Goal: Task Accomplishment & Management: Manage account settings

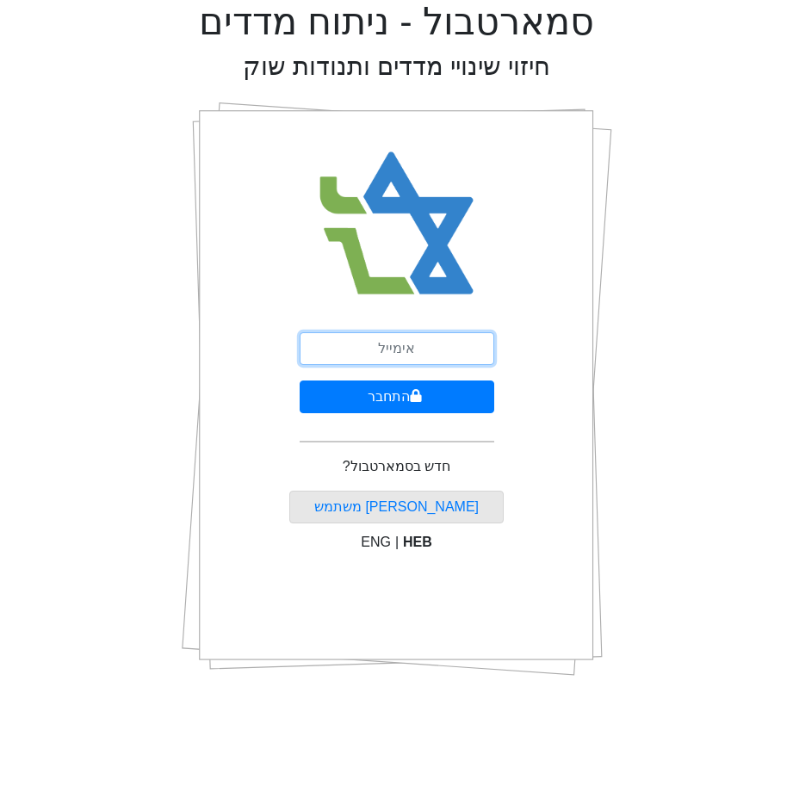
click at [410, 352] on input "email" at bounding box center [397, 348] width 195 height 33
type input "[EMAIL_ADDRESS][DOMAIN_NAME]"
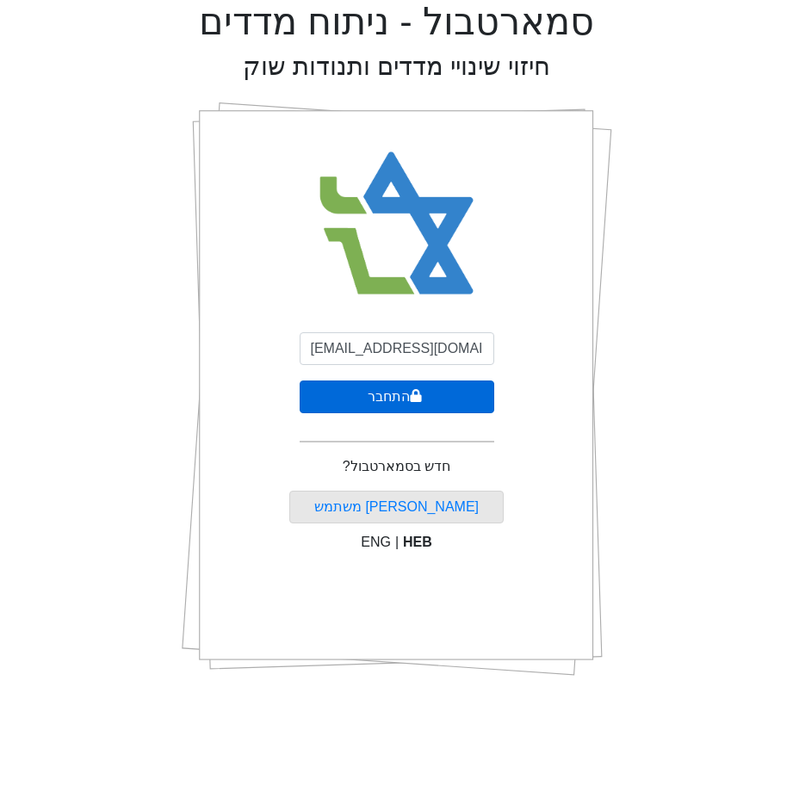
click at [380, 399] on button "התחבר" at bounding box center [397, 396] width 195 height 33
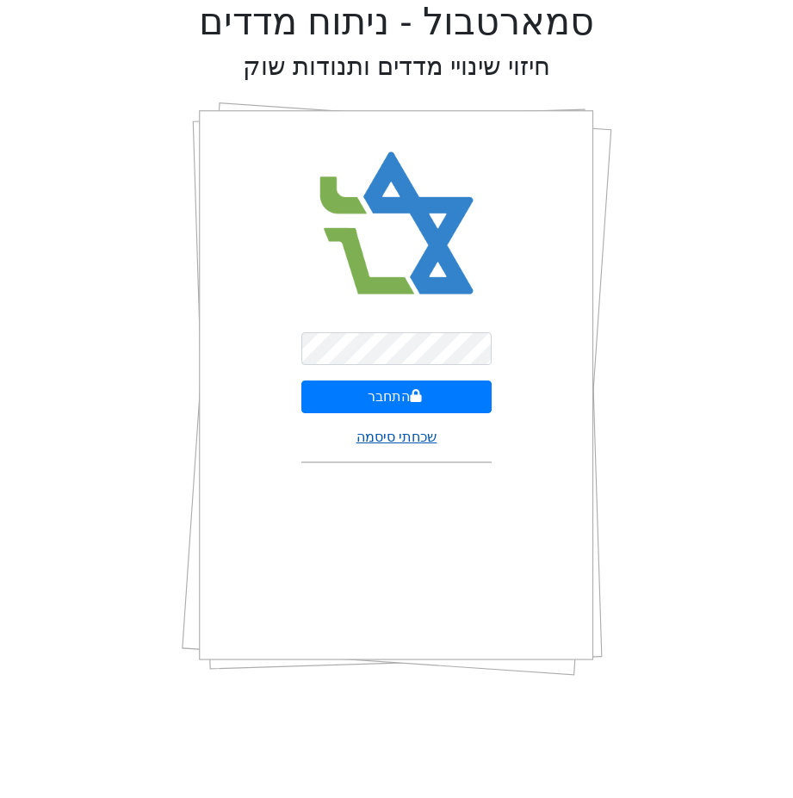
click at [387, 441] on link "שכחתי סיסמה" at bounding box center [396, 437] width 80 height 15
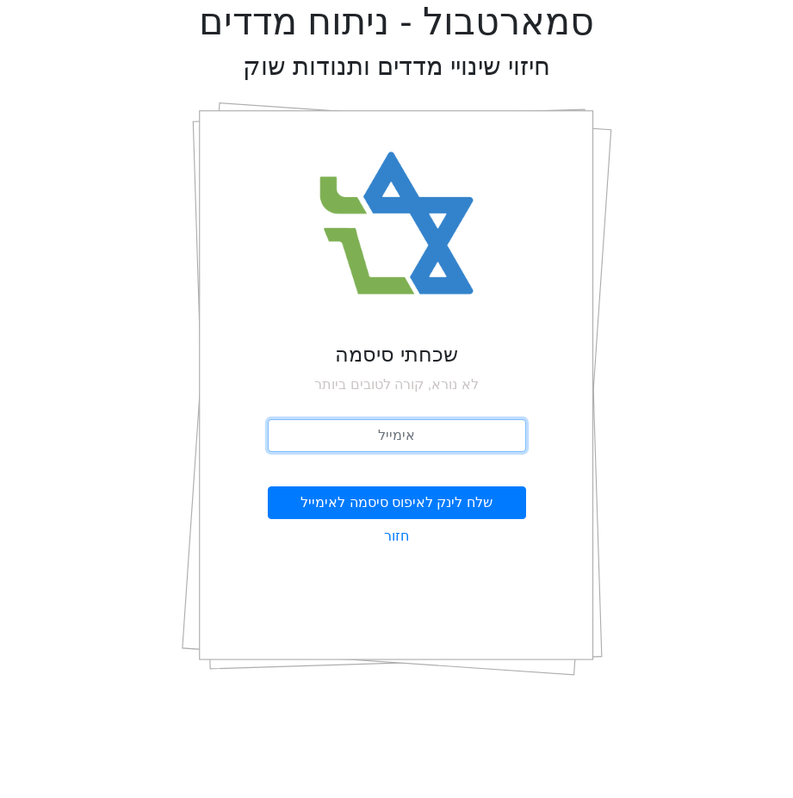
click at [387, 435] on input "email" at bounding box center [397, 435] width 258 height 33
type input "[EMAIL_ADDRESS][DOMAIN_NAME]"
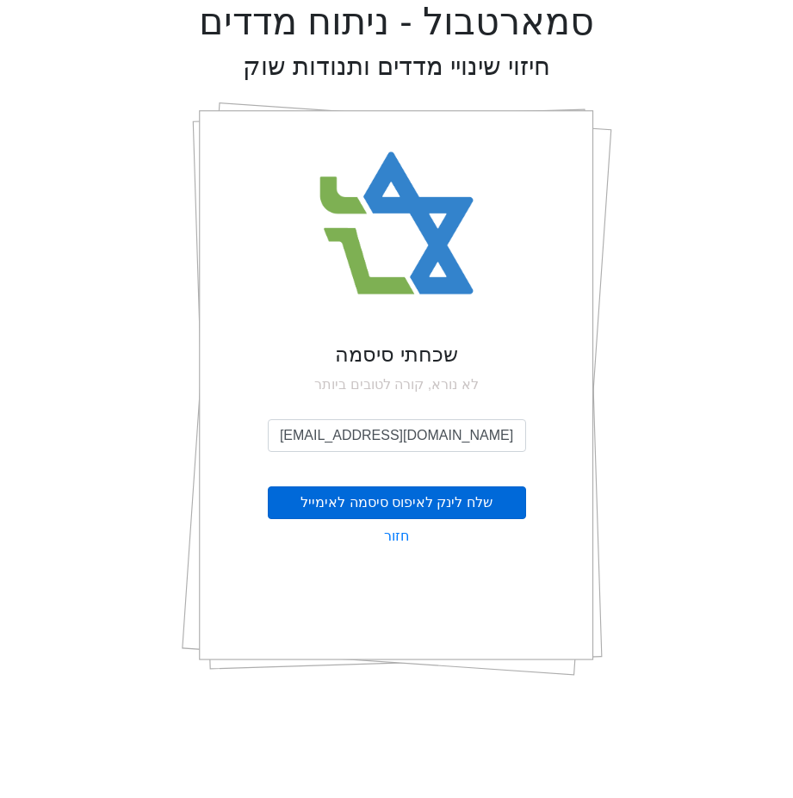
click at [391, 504] on button "שלח לינק לאיפוס סיסמה לאימייל" at bounding box center [397, 502] width 258 height 33
